Goal: Navigation & Orientation: Find specific page/section

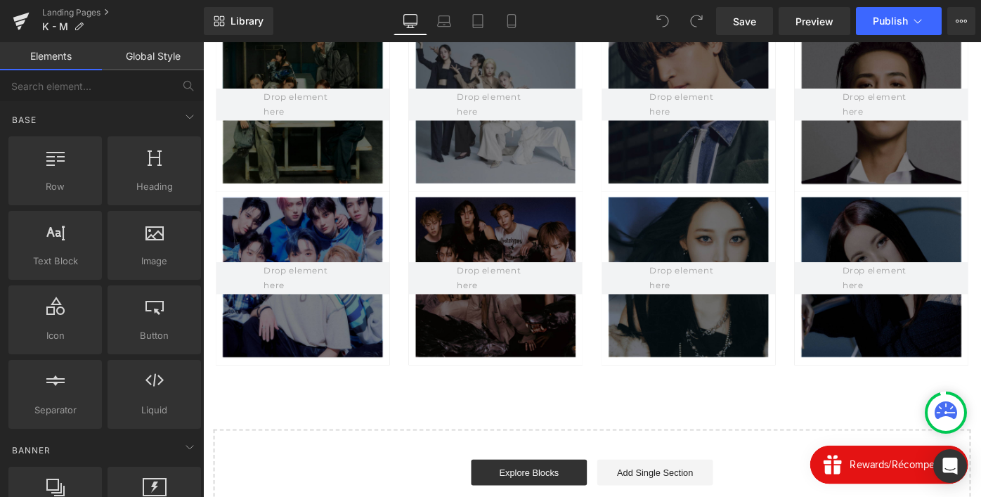
scroll to position [3108, 0]
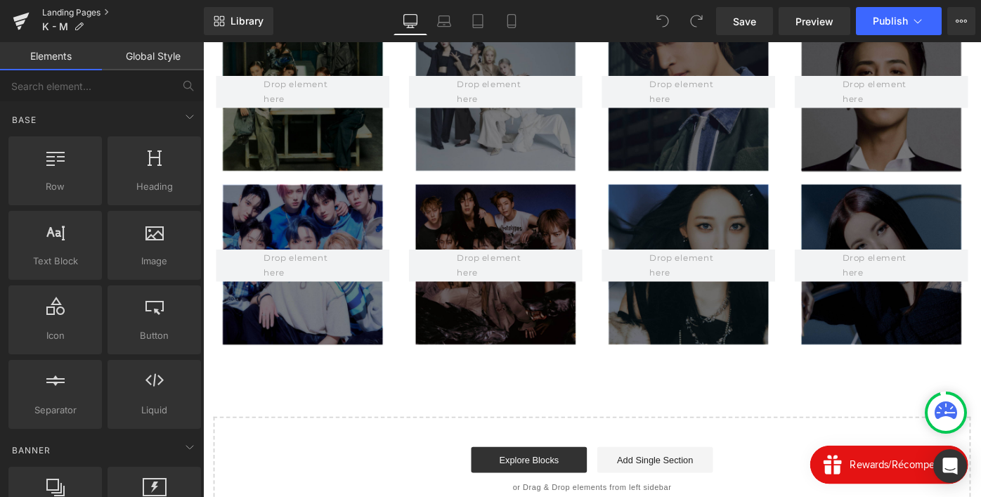
click at [88, 15] on link "Landing Pages" at bounding box center [123, 12] width 162 height 11
